Goal: Navigation & Orientation: Understand site structure

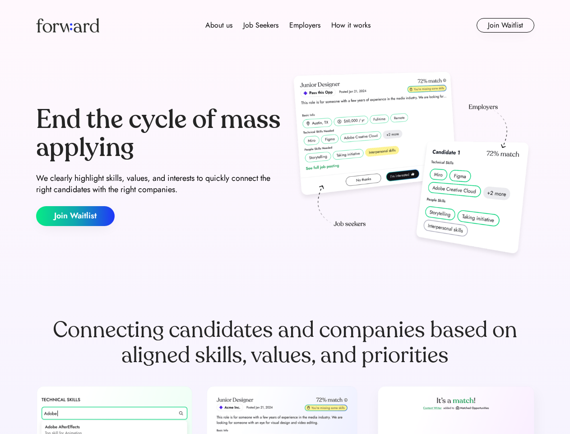
click at [285, 217] on div "End the cycle of mass applying We clearly highlight skills, values, and interes…" at bounding box center [285, 166] width 499 height 194
click at [285, 25] on div "About us Job Seekers Employers How it works" at bounding box center [288, 25] width 356 height 11
click at [68, 25] on img at bounding box center [67, 25] width 63 height 14
click at [288, 25] on div "About us Job Seekers Employers How it works" at bounding box center [288, 25] width 356 height 11
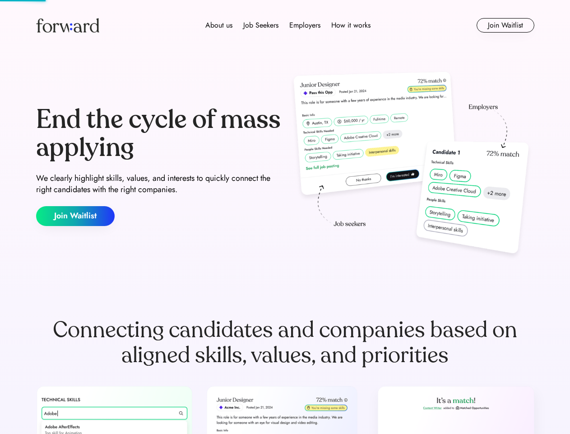
click at [219, 25] on div "About us" at bounding box center [218, 25] width 27 height 11
click at [261, 25] on div "Job Seekers" at bounding box center [260, 25] width 35 height 11
click at [305, 25] on div "Employers" at bounding box center [304, 25] width 31 height 11
click at [350, 25] on div "How it works" at bounding box center [350, 25] width 39 height 11
click at [505, 25] on button "Join Waitlist" at bounding box center [506, 25] width 58 height 14
